Goal: Task Accomplishment & Management: Complete application form

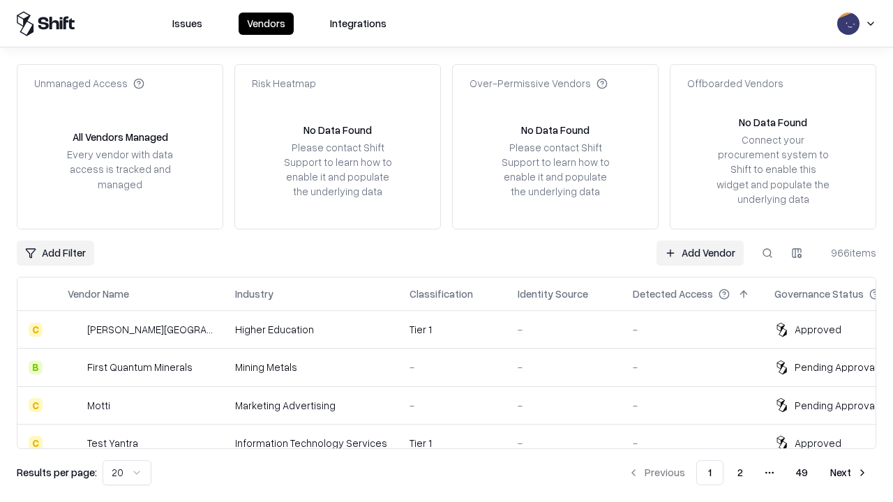
click at [699, 252] on link "Add Vendor" at bounding box center [699, 253] width 87 height 25
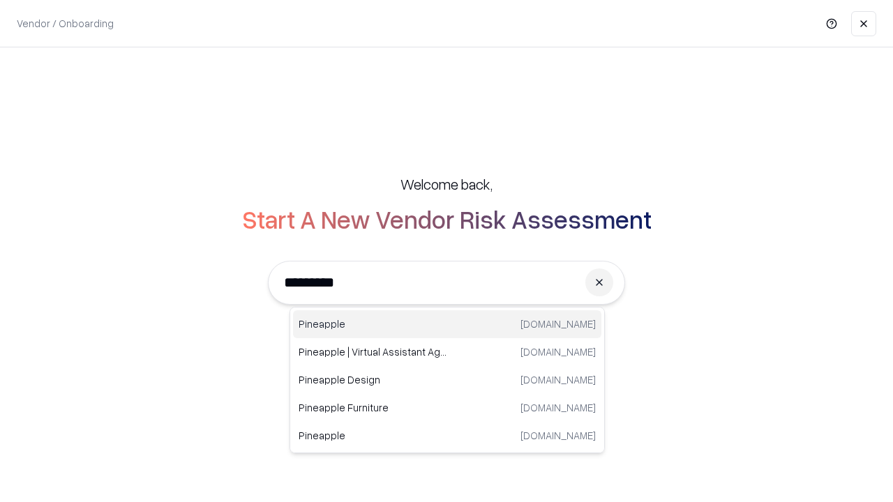
click at [447, 324] on div "Pineapple pineappleenergy.com" at bounding box center [447, 324] width 308 height 28
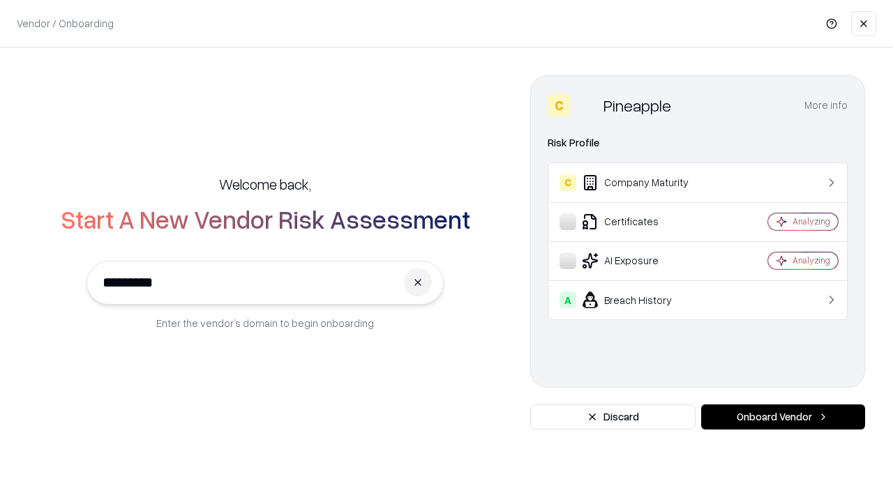
type input "*********"
click at [782, 417] on button "Onboard Vendor" at bounding box center [783, 416] width 164 height 25
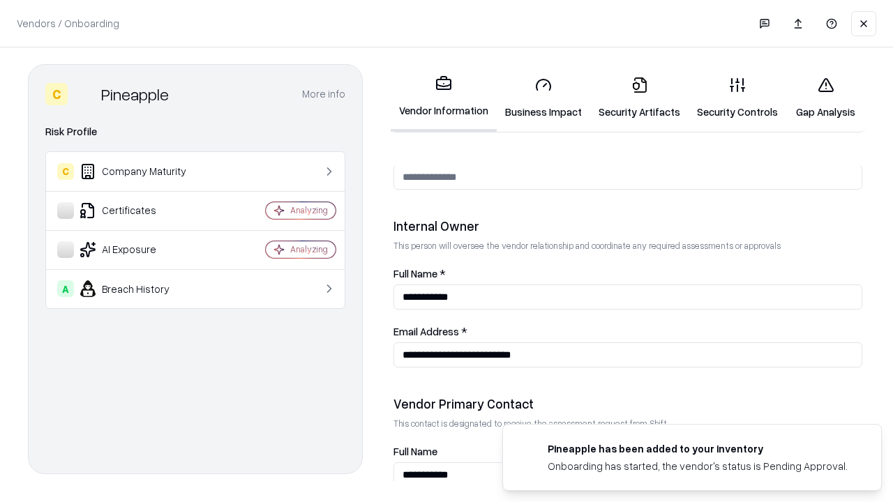
scroll to position [722, 0]
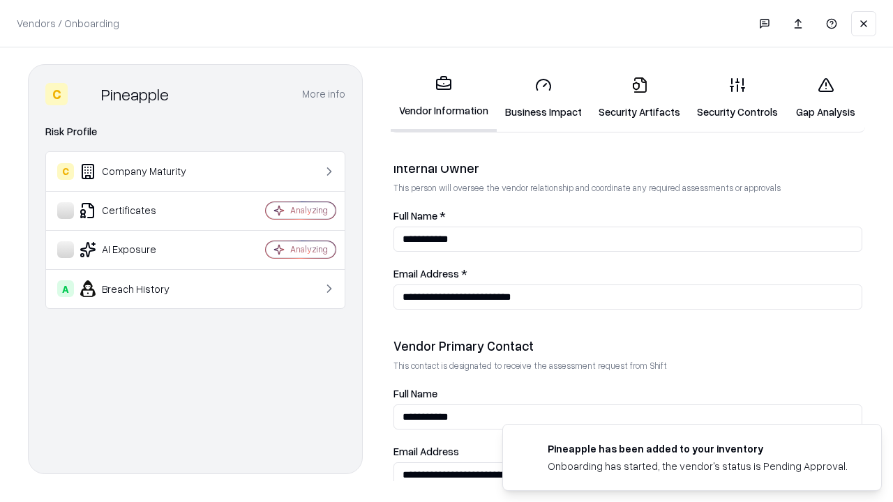
click at [543, 98] on link "Business Impact" at bounding box center [543, 98] width 93 height 65
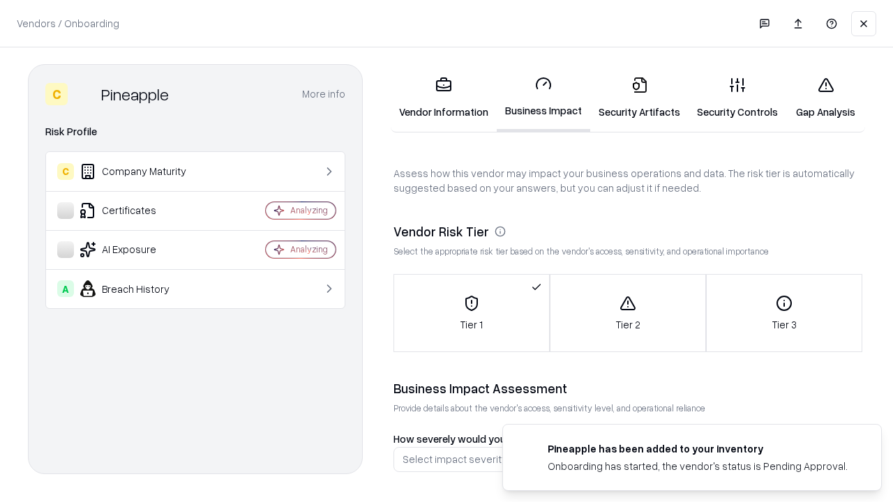
click at [639, 98] on link "Security Artifacts" at bounding box center [639, 98] width 98 height 65
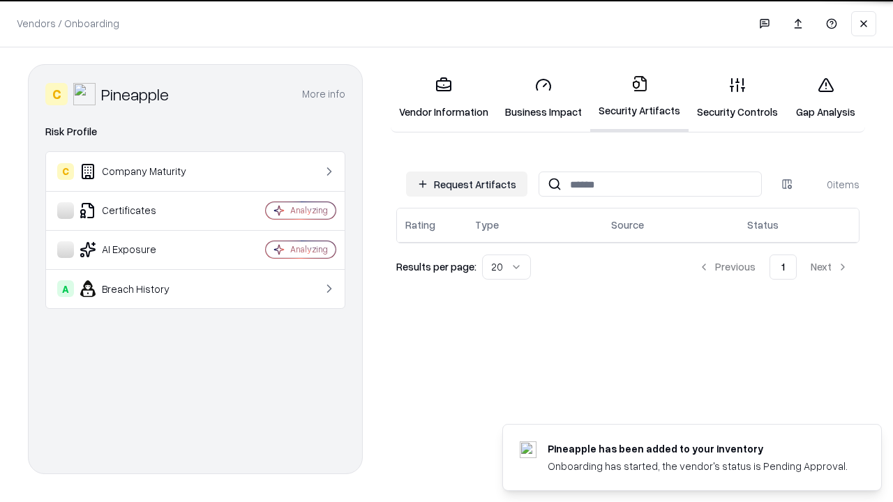
click at [467, 184] on button "Request Artifacts" at bounding box center [466, 184] width 121 height 25
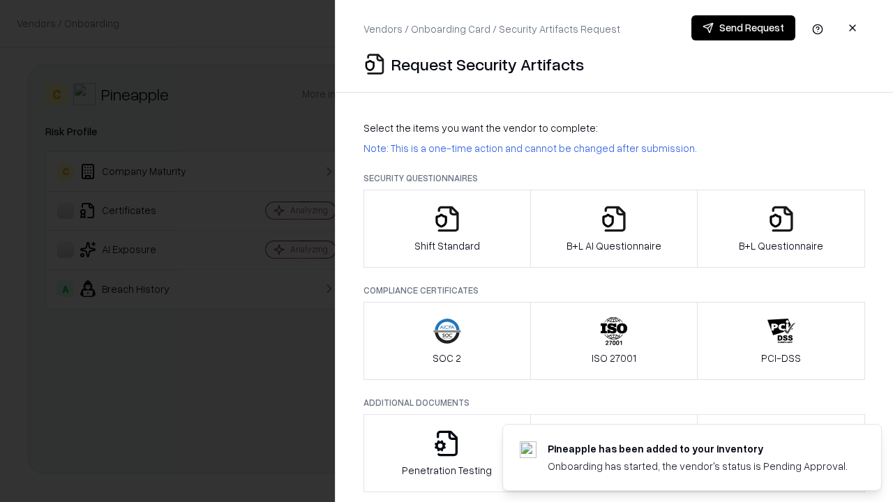
click at [446, 229] on icon "button" at bounding box center [447, 219] width 28 height 28
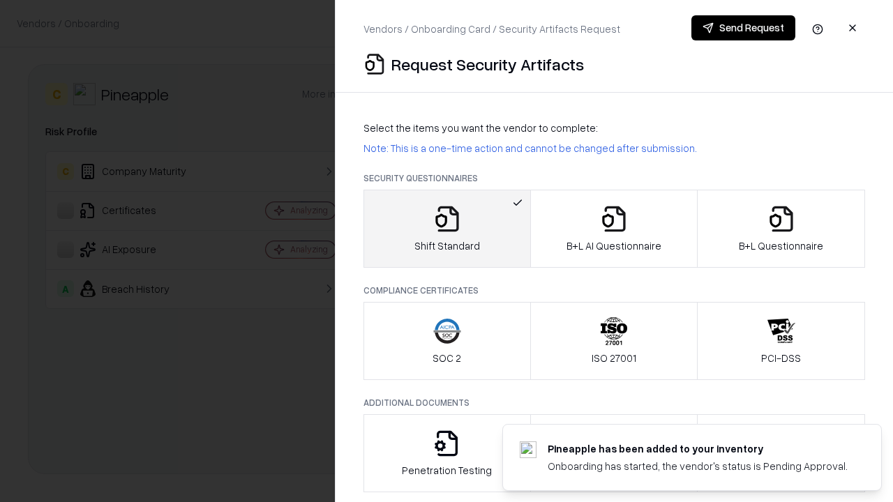
click at [743, 28] on button "Send Request" at bounding box center [743, 27] width 104 height 25
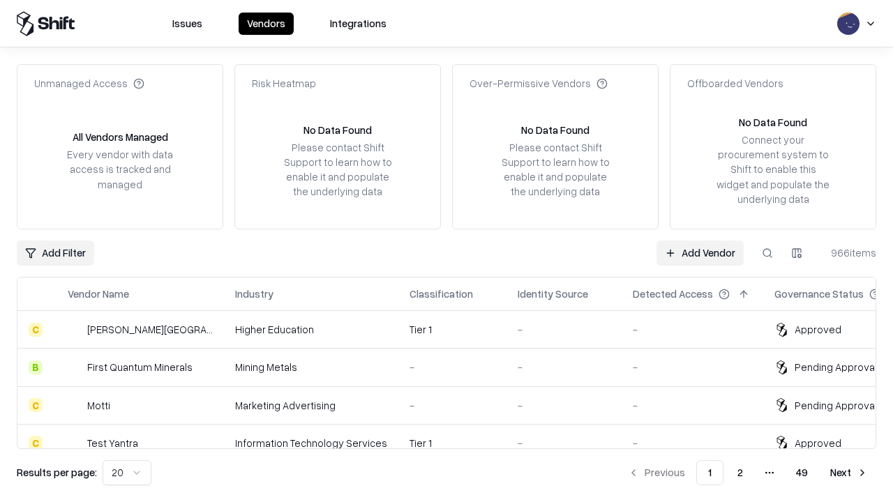
click at [767, 252] on button at bounding box center [767, 253] width 25 height 25
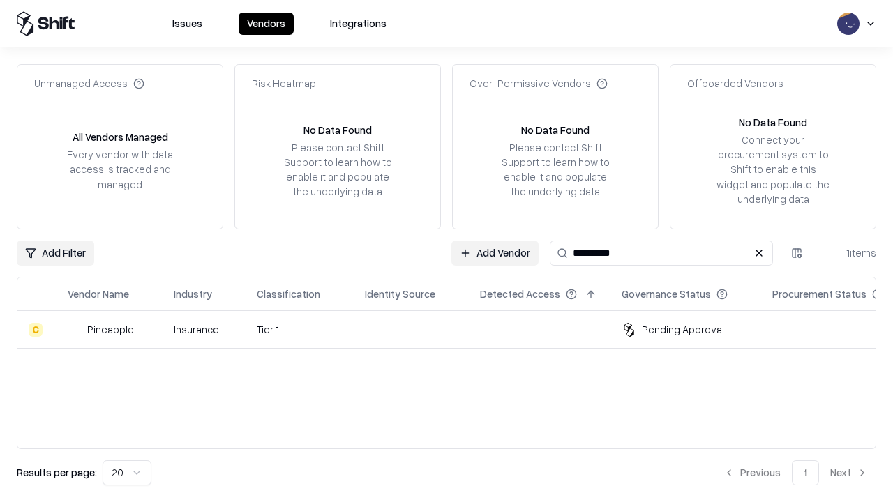
type input "*********"
click at [455, 329] on div "-" at bounding box center [411, 329] width 93 height 15
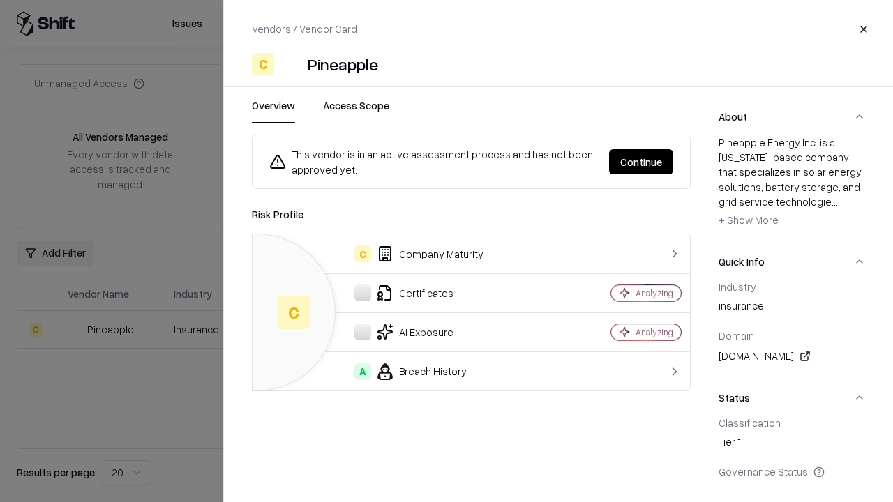
click at [641, 162] on button "Continue" at bounding box center [641, 161] width 64 height 25
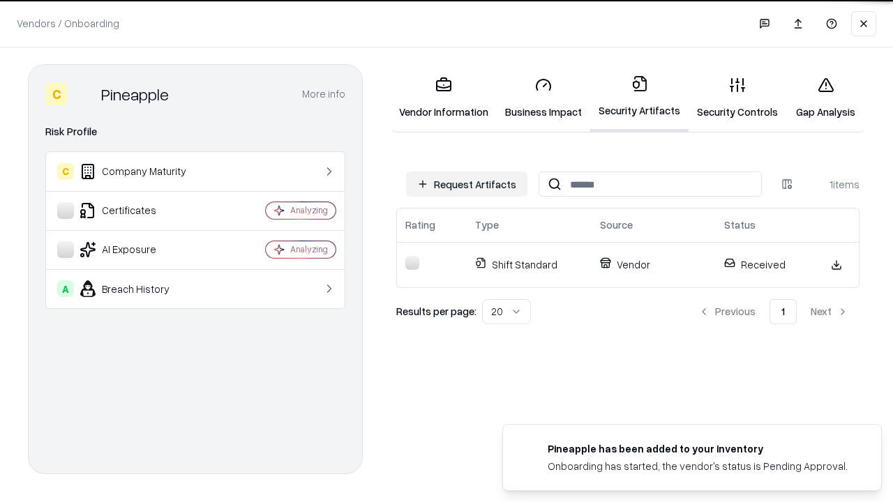
click at [825, 98] on link "Gap Analysis" at bounding box center [825, 98] width 79 height 65
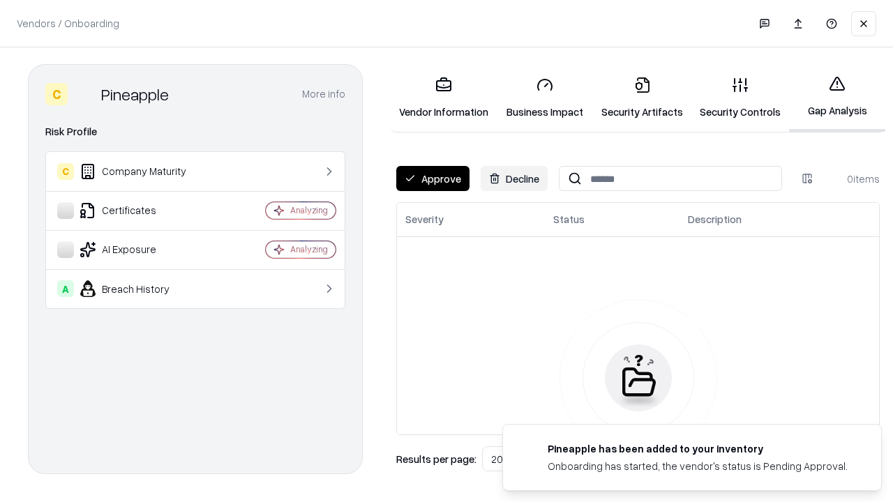
click at [432, 179] on button "Approve" at bounding box center [432, 178] width 73 height 25
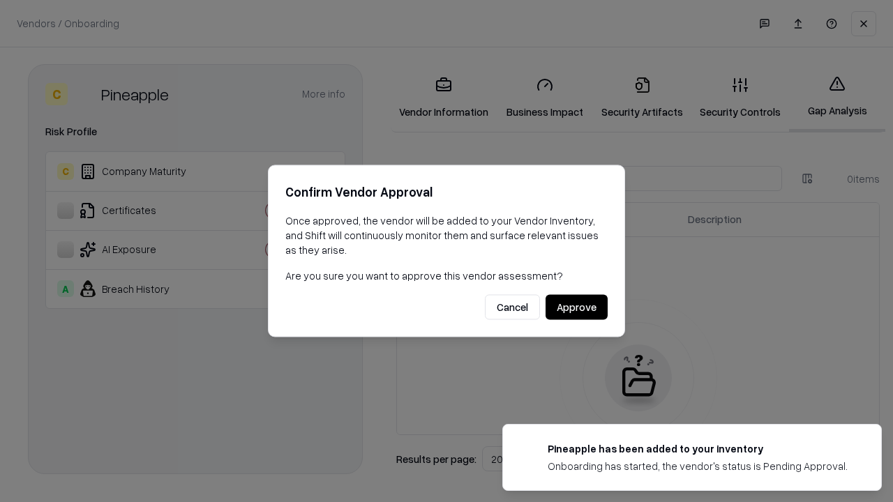
click at [576, 307] on button "Approve" at bounding box center [576, 307] width 62 height 25
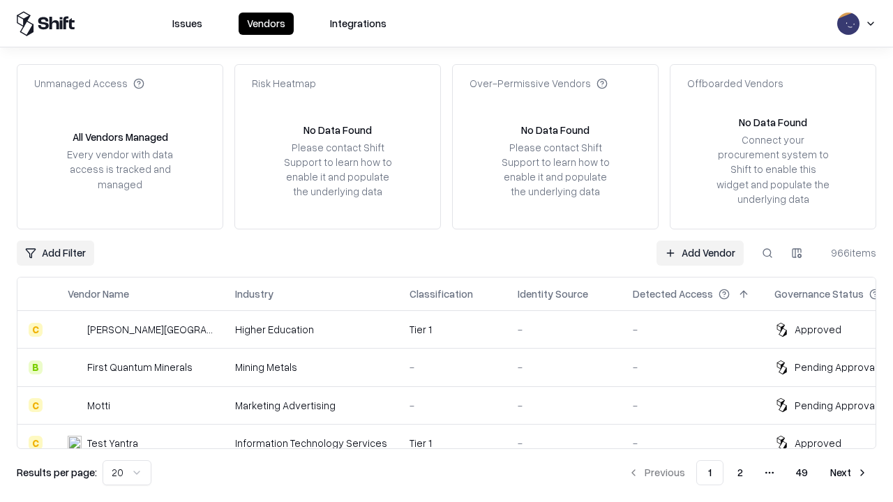
type input "*********"
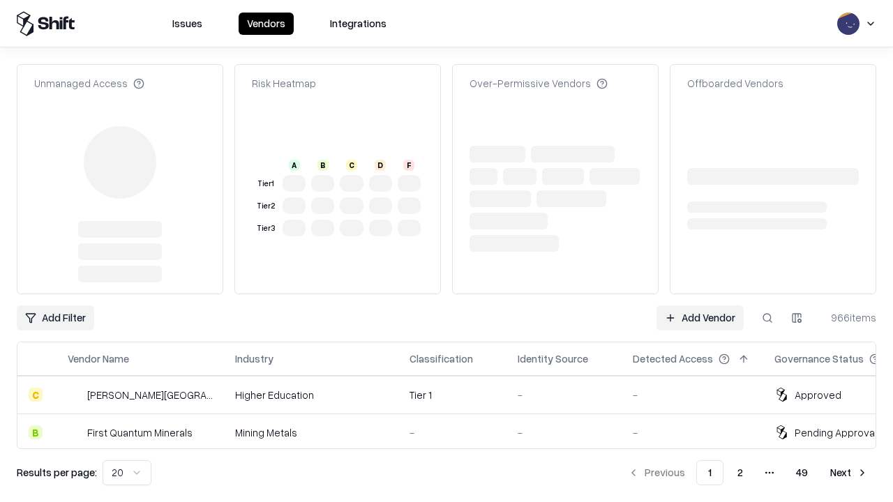
click at [699, 305] on link "Add Vendor" at bounding box center [699, 317] width 87 height 25
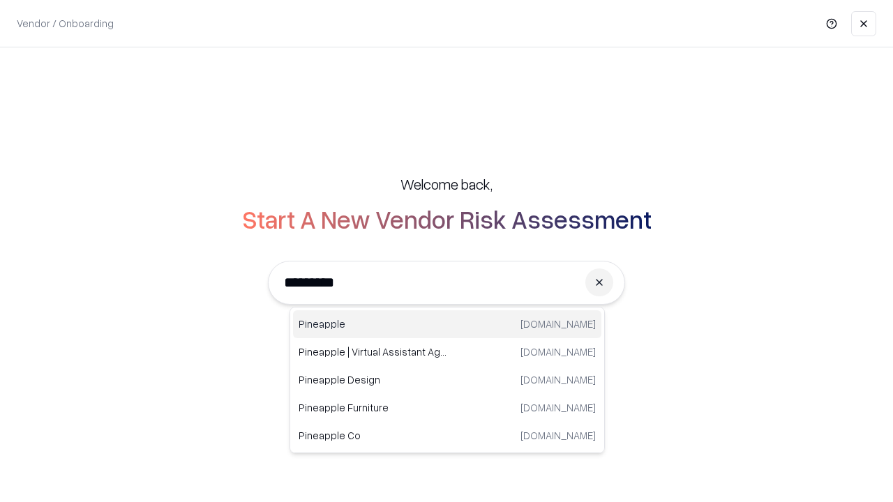
click at [447, 324] on div "Pineapple pineappleenergy.com" at bounding box center [447, 324] width 308 height 28
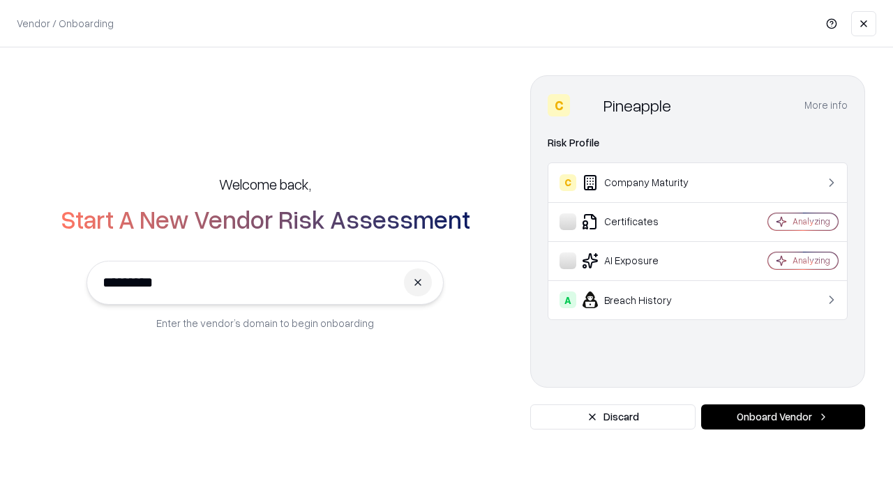
type input "*********"
click at [782, 417] on button "Onboard Vendor" at bounding box center [783, 416] width 164 height 25
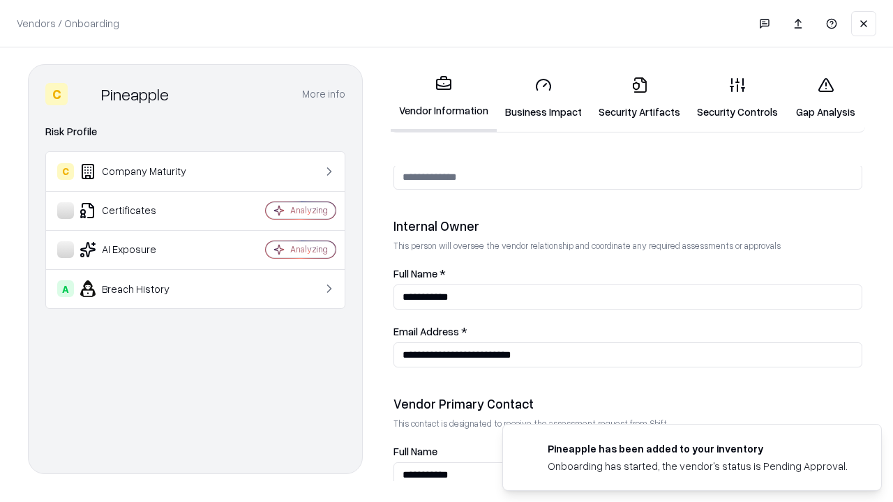
scroll to position [722, 0]
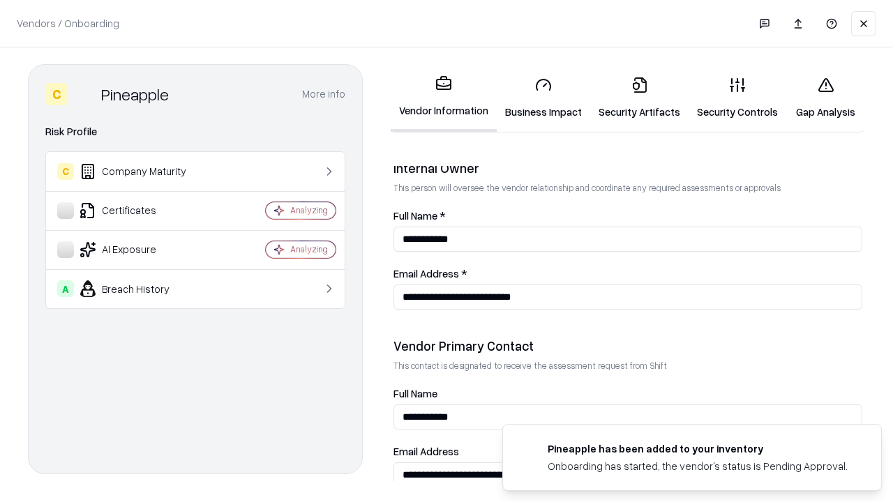
click at [825, 98] on link "Gap Analysis" at bounding box center [825, 98] width 79 height 65
